Goal: Navigation & Orientation: Find specific page/section

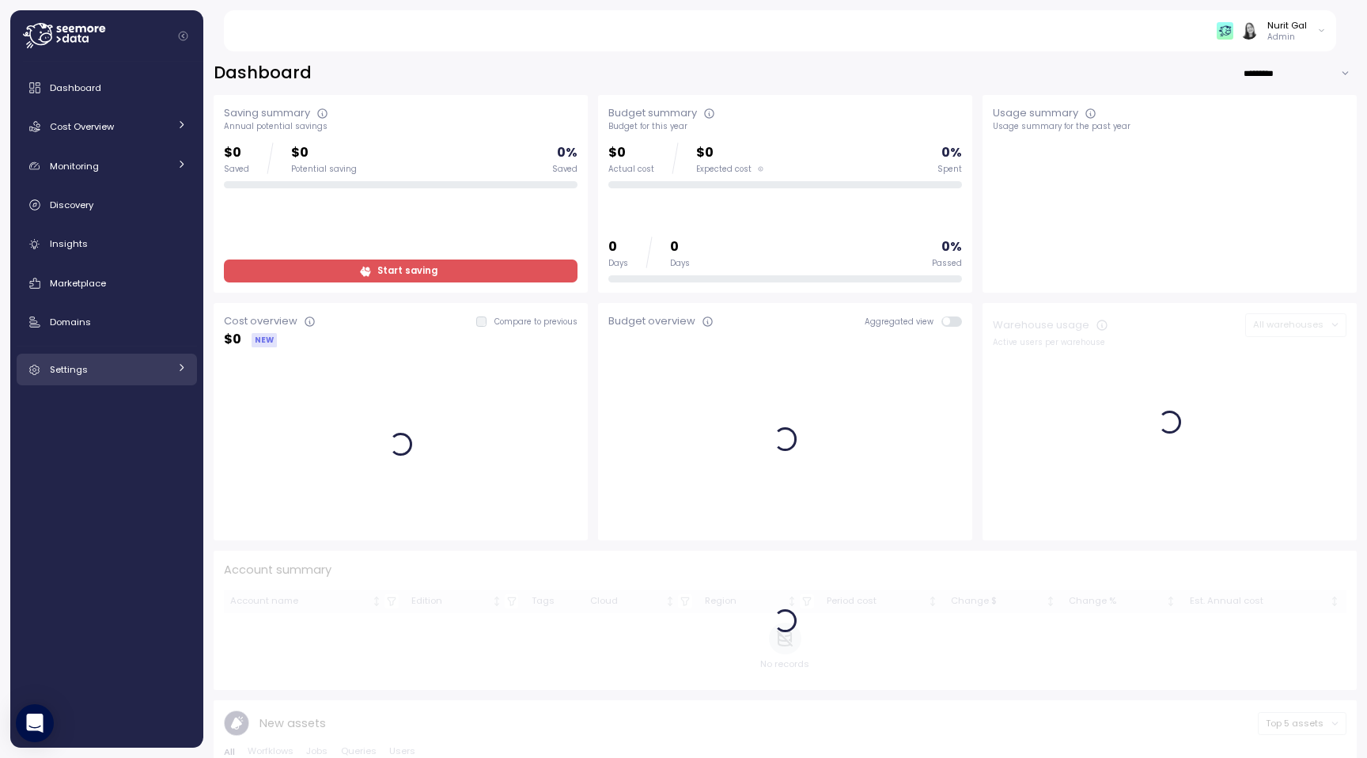
click at [121, 379] on link "Settings" at bounding box center [107, 370] width 180 height 32
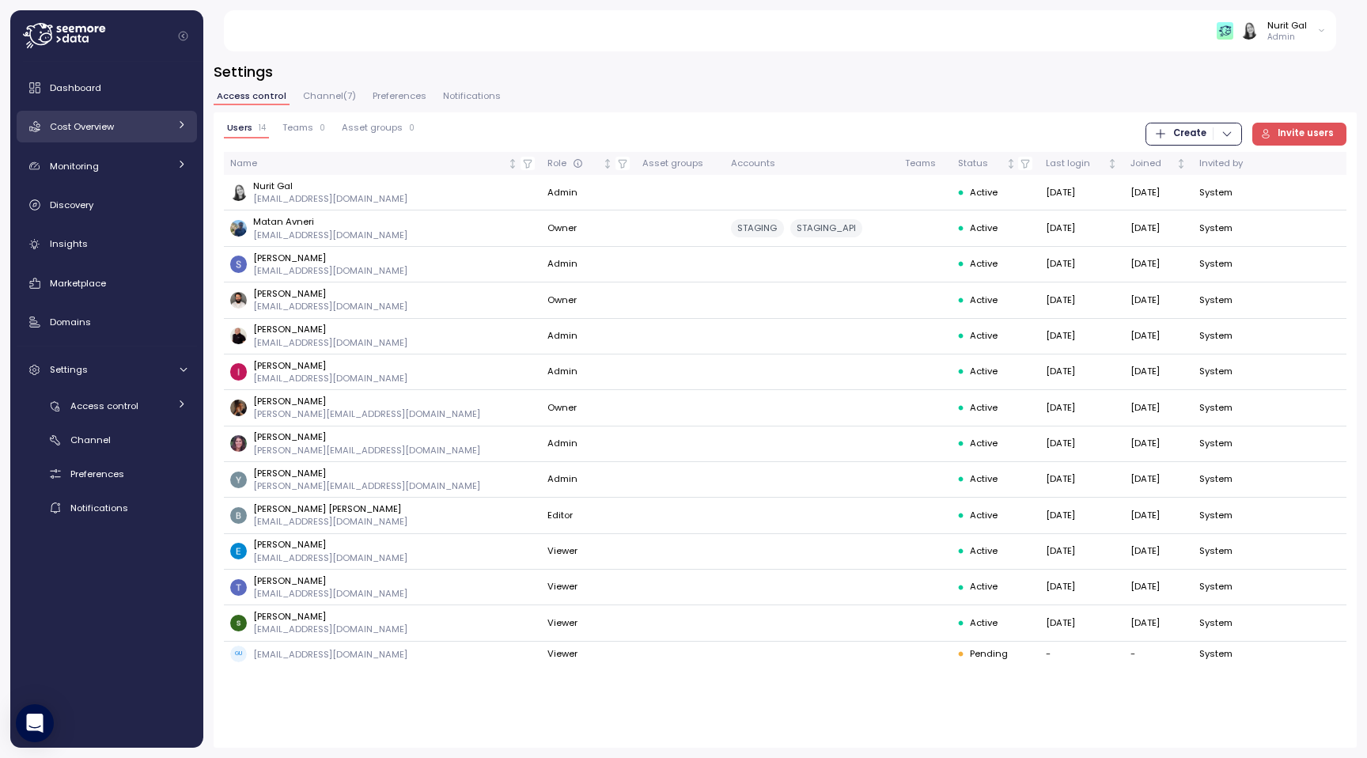
click at [108, 130] on span "Cost Overview" at bounding box center [82, 126] width 64 height 13
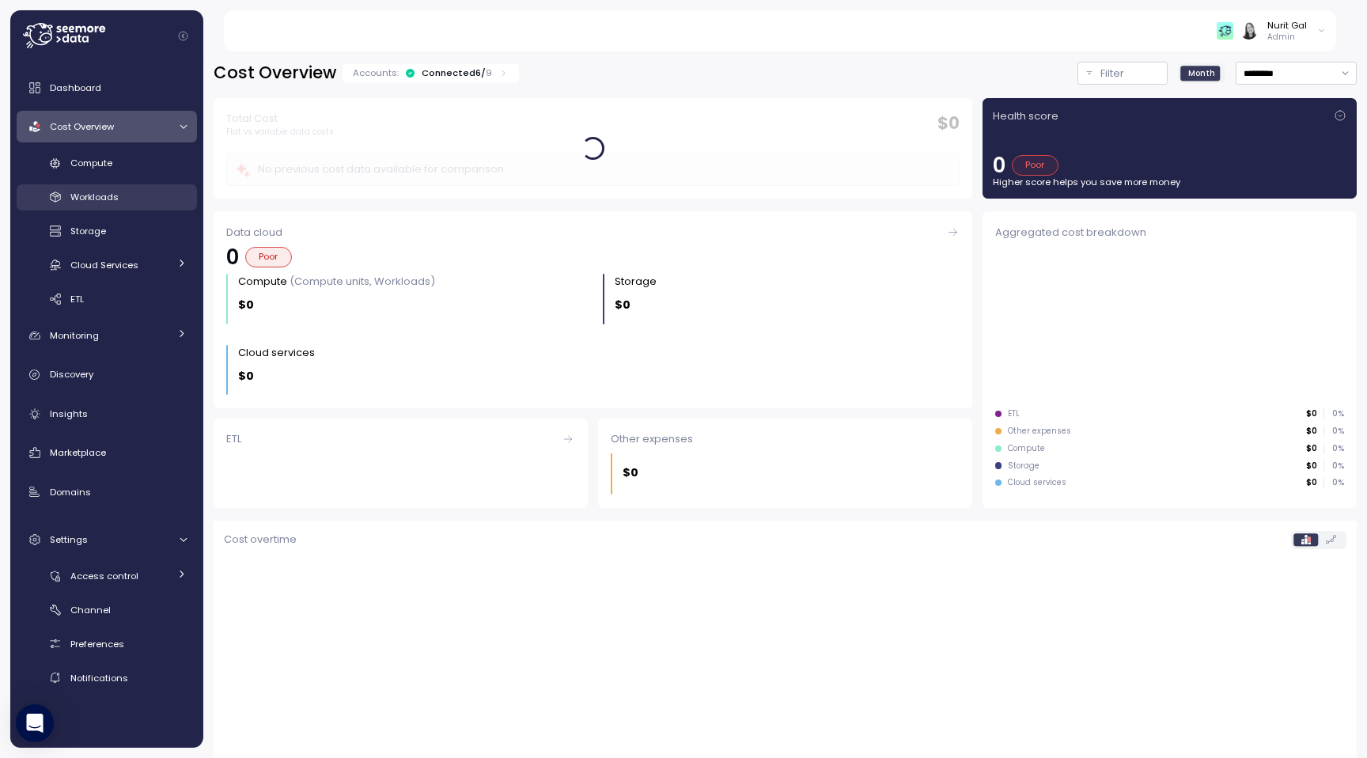
click at [118, 195] on div "Workloads" at bounding box center [128, 197] width 116 height 16
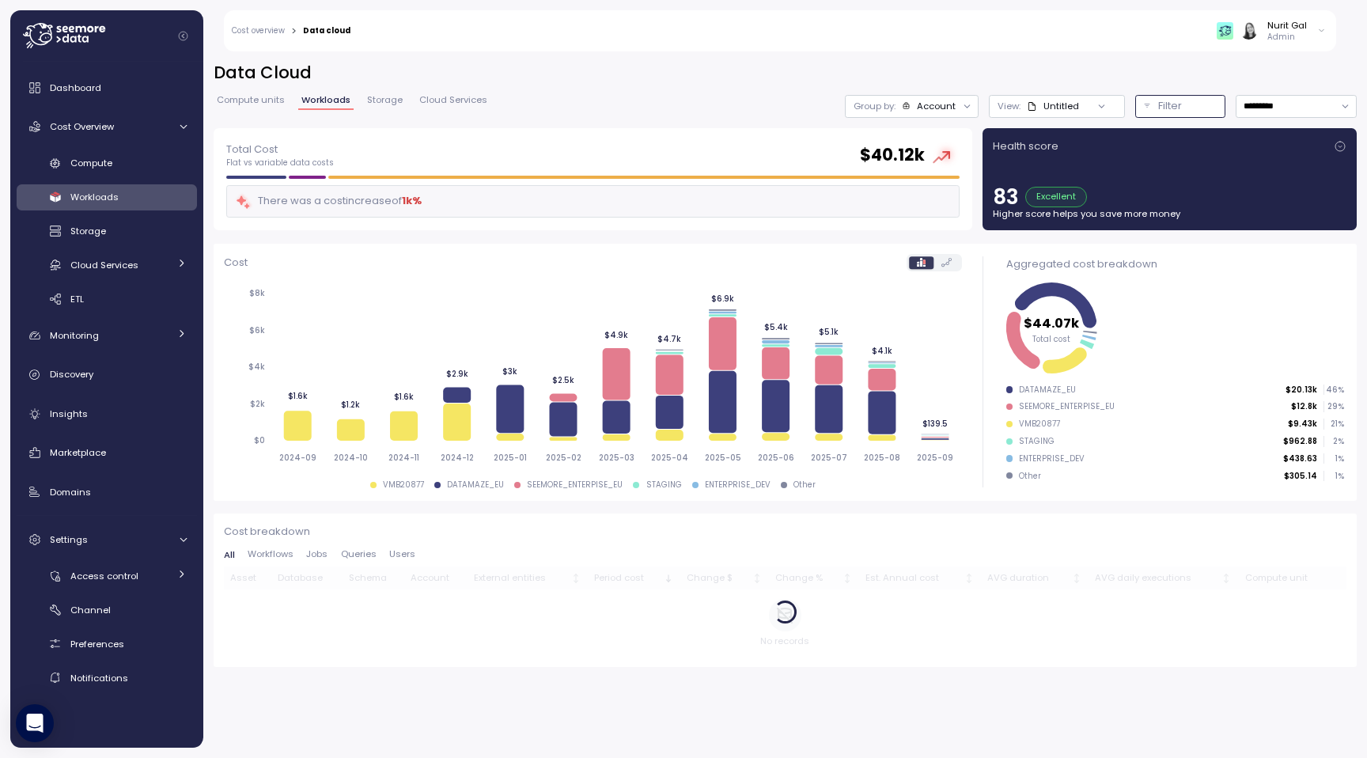
click at [1197, 109] on div "Filter" at bounding box center [1187, 106] width 59 height 16
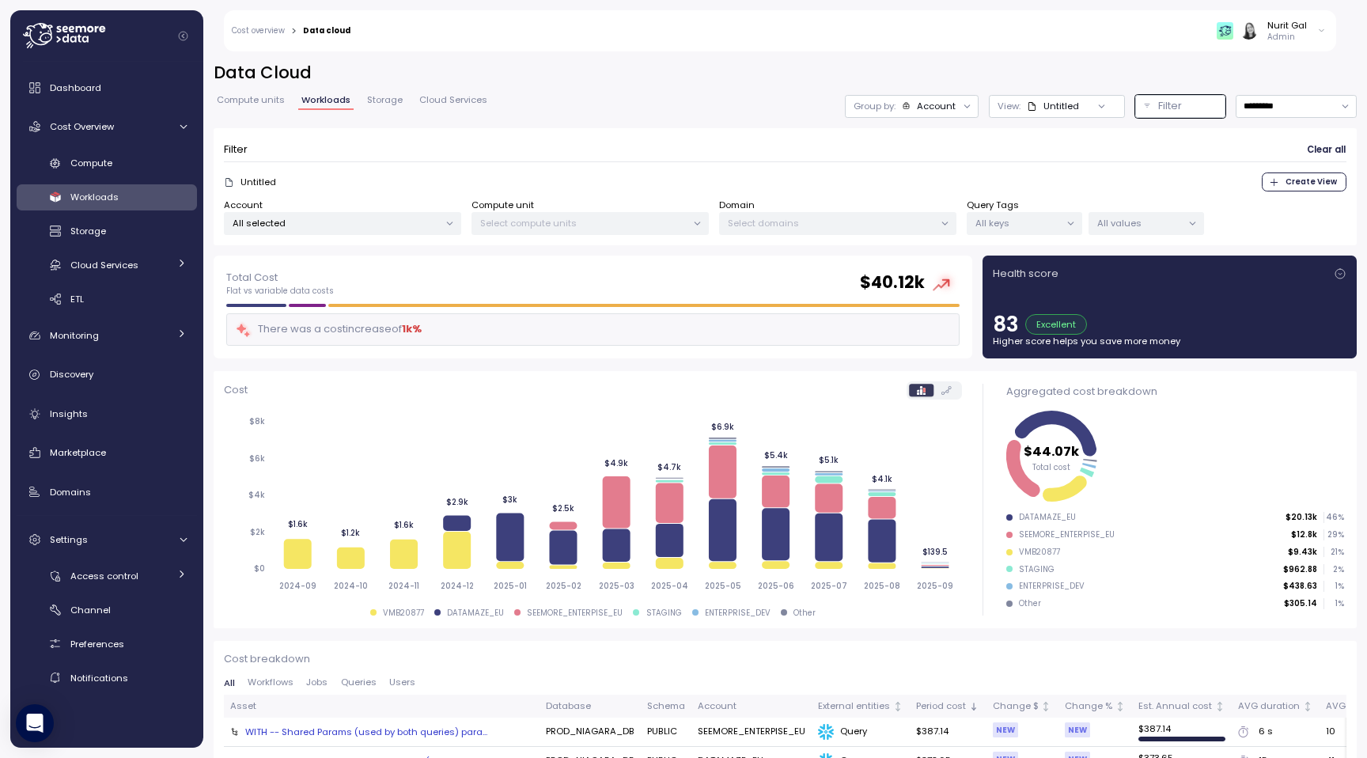
click at [371, 96] on span "Storage" at bounding box center [385, 100] width 36 height 9
